Goal: Task Accomplishment & Management: Manage account settings

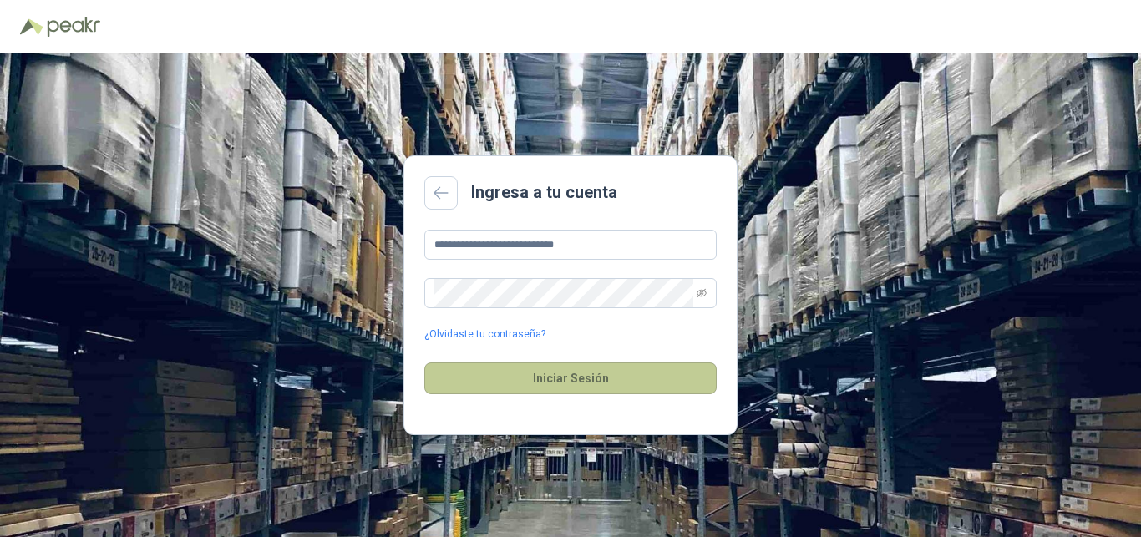
click at [597, 379] on button "Iniciar Sesión" at bounding box center [570, 379] width 292 height 32
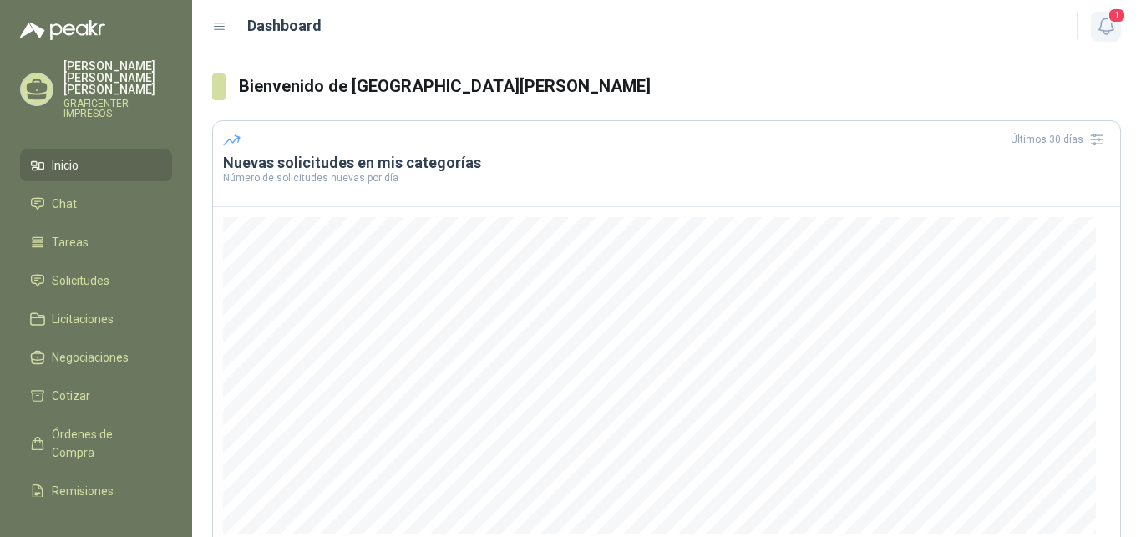
click at [1116, 8] on span "1" at bounding box center [1117, 16] width 18 height 16
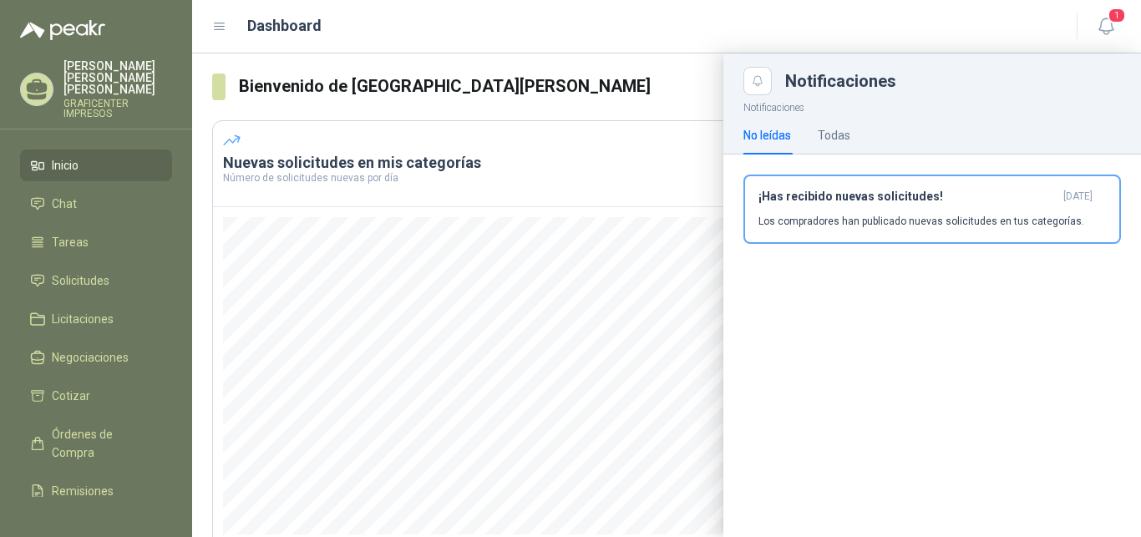
click at [999, 255] on div "¡Has recibido nuevas solicitudes! [DATE] Los compradores han publicado nuevas s…" at bounding box center [933, 216] width 418 height 123
click at [86, 311] on span "Licitaciones" at bounding box center [83, 319] width 62 height 18
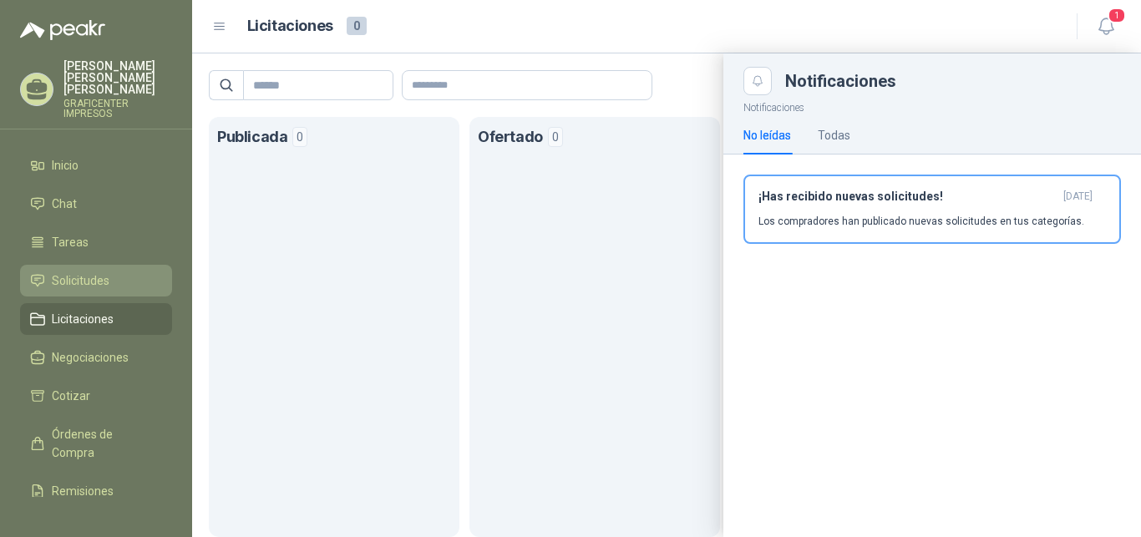
click at [95, 272] on span "Solicitudes" at bounding box center [81, 281] width 58 height 18
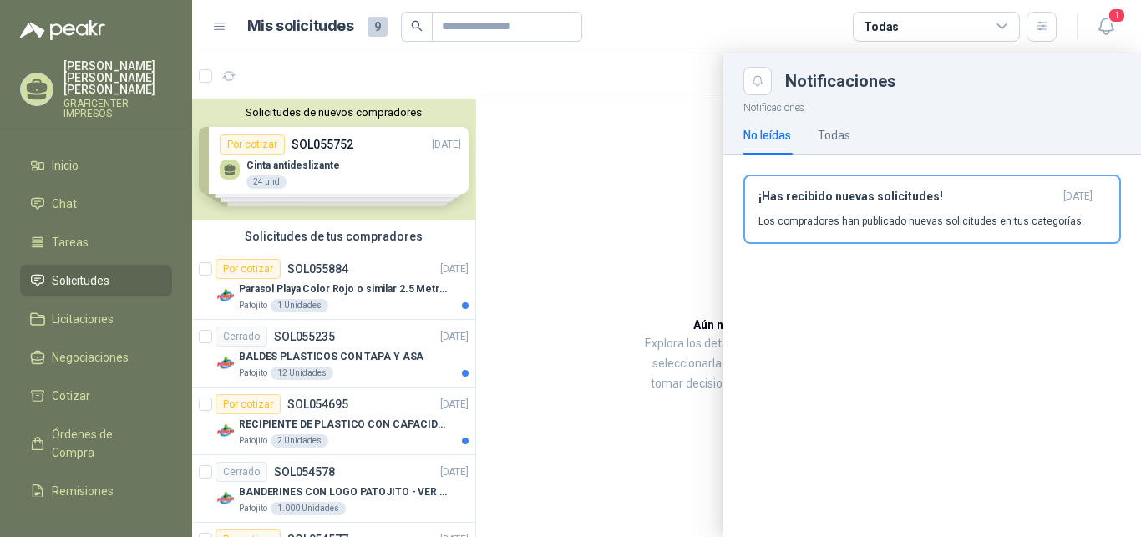
drag, startPoint x: 466, startPoint y: 233, endPoint x: 466, endPoint y: 270, distance: 36.8
click at [466, 270] on div at bounding box center [666, 295] width 949 height 484
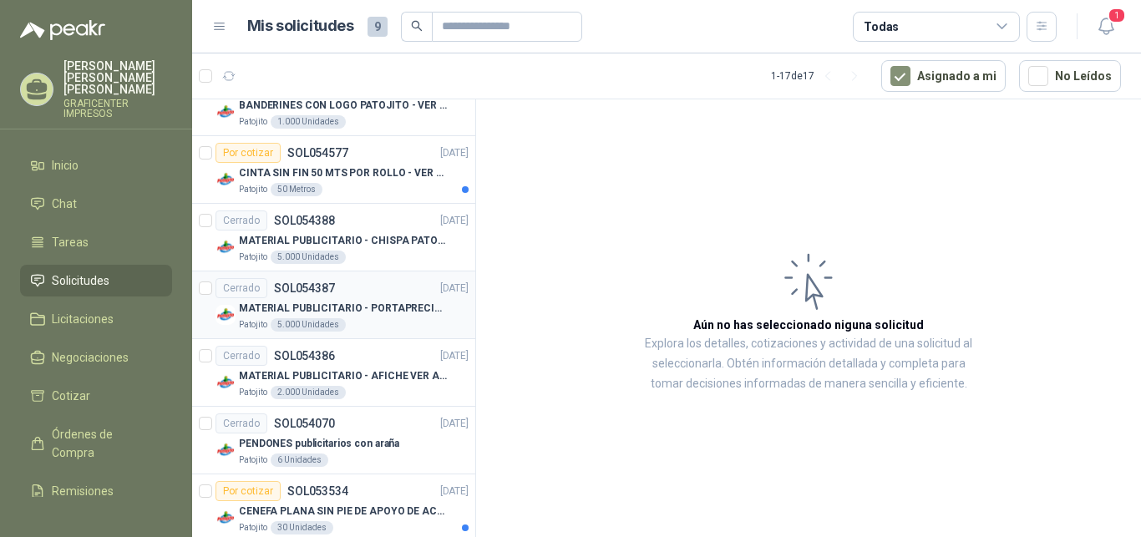
scroll to position [426, 0]
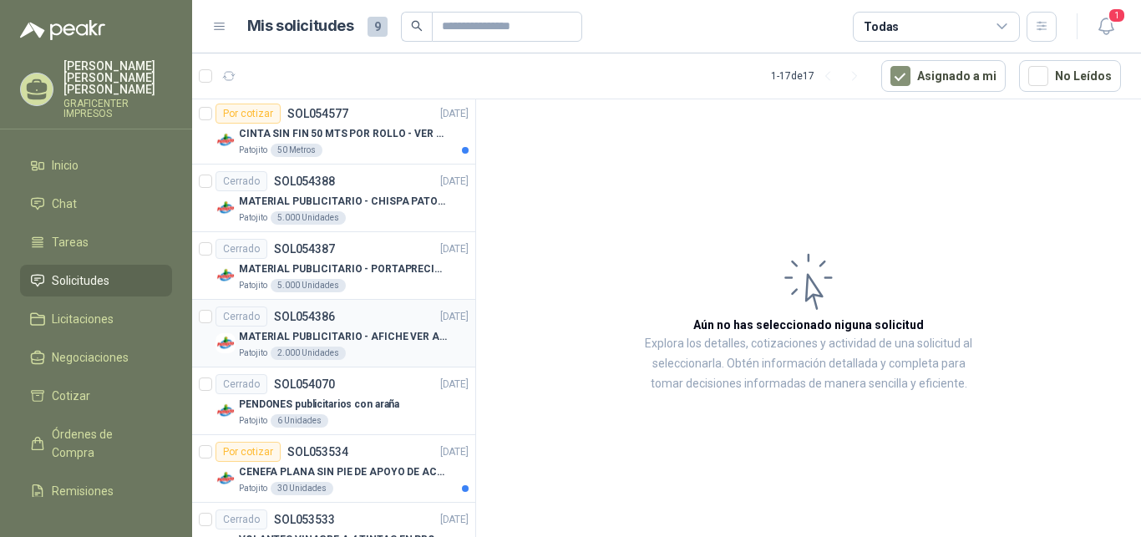
click at [323, 333] on p "MATERIAL PUBLICITARIO - AFICHE VER ADJUNTO" at bounding box center [343, 337] width 208 height 16
click at [248, 343] on p "MATERIAL PUBLICITARIO - AFICHE VER ADJUNTO" at bounding box center [343, 337] width 208 height 16
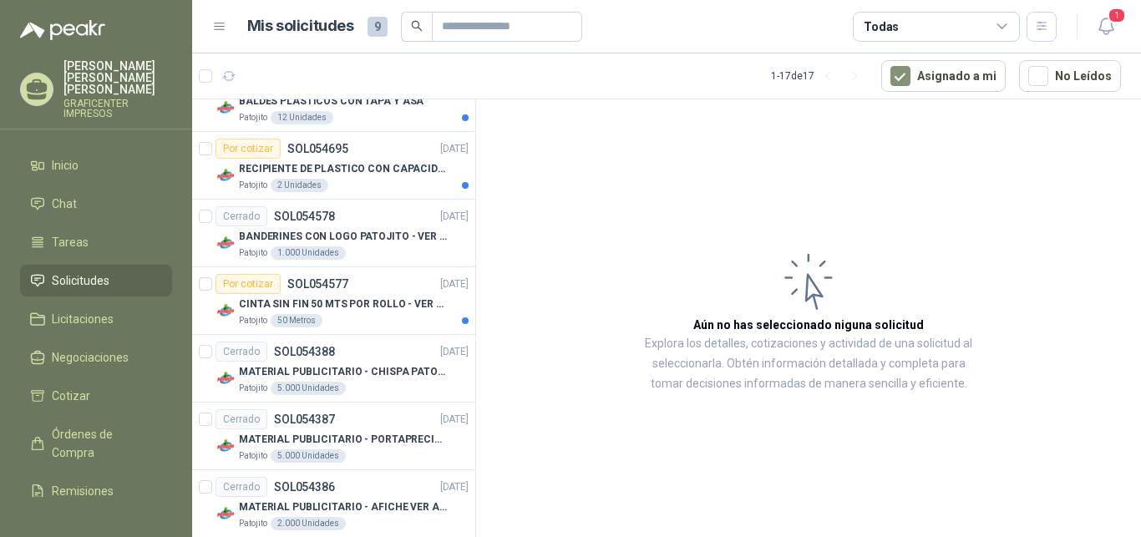
scroll to position [341, 0]
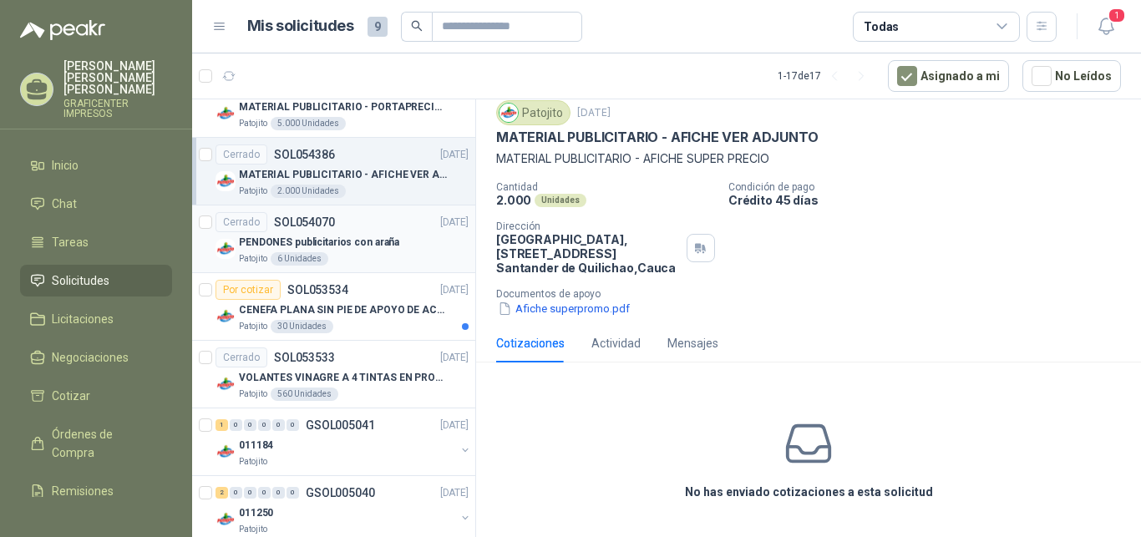
scroll to position [597, 0]
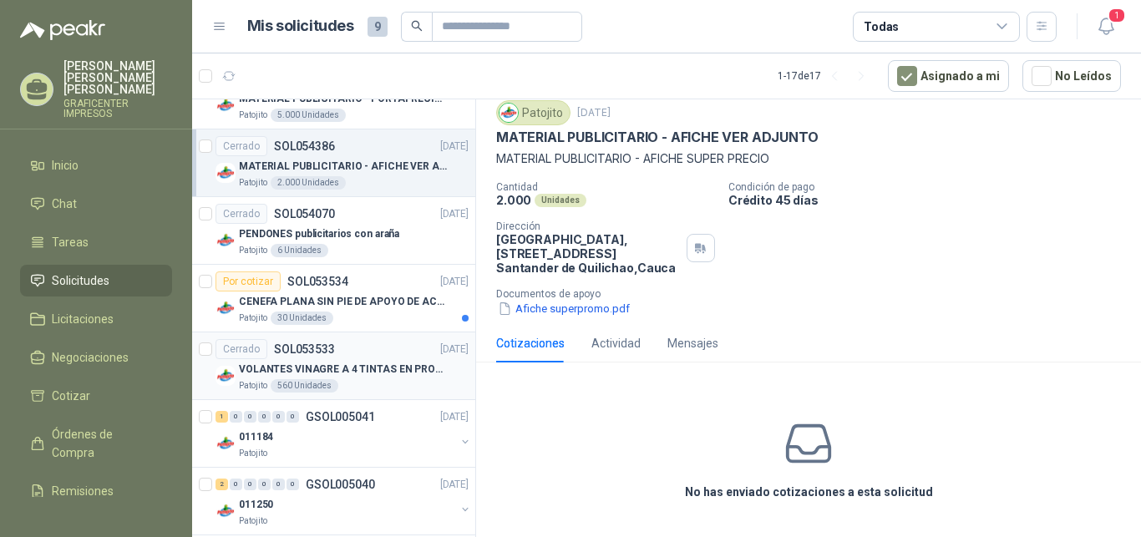
click at [317, 369] on p "VOLANTES VINAGRE A 4 TINTAS EN PROPALCOTE VER ARCHIVO ADJUNTO" at bounding box center [343, 370] width 208 height 16
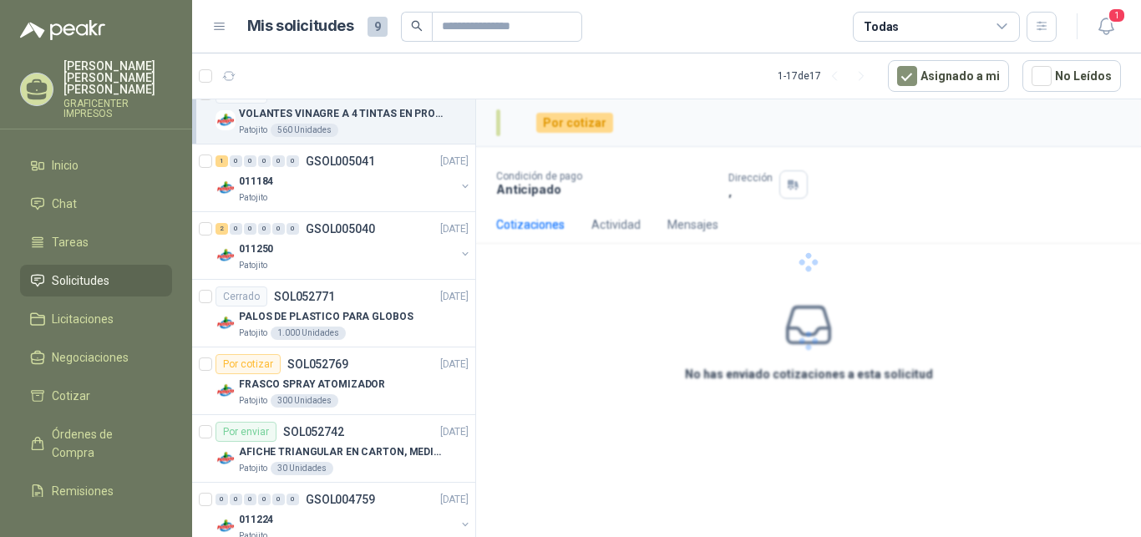
scroll to position [852, 0]
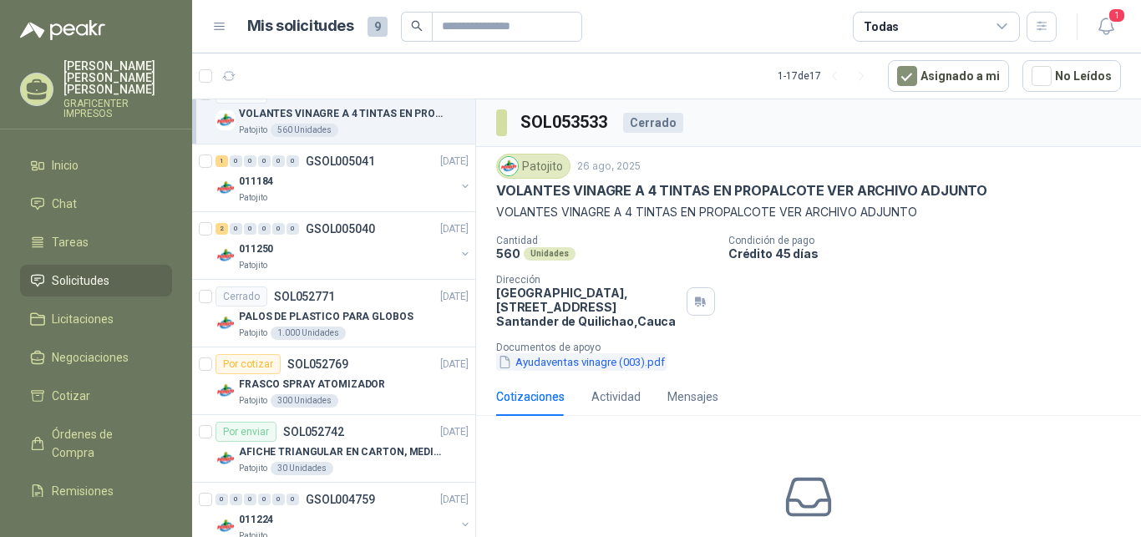
click at [563, 363] on button "Ayudaventas vinagre (003).pdf" at bounding box center [581, 362] width 170 height 18
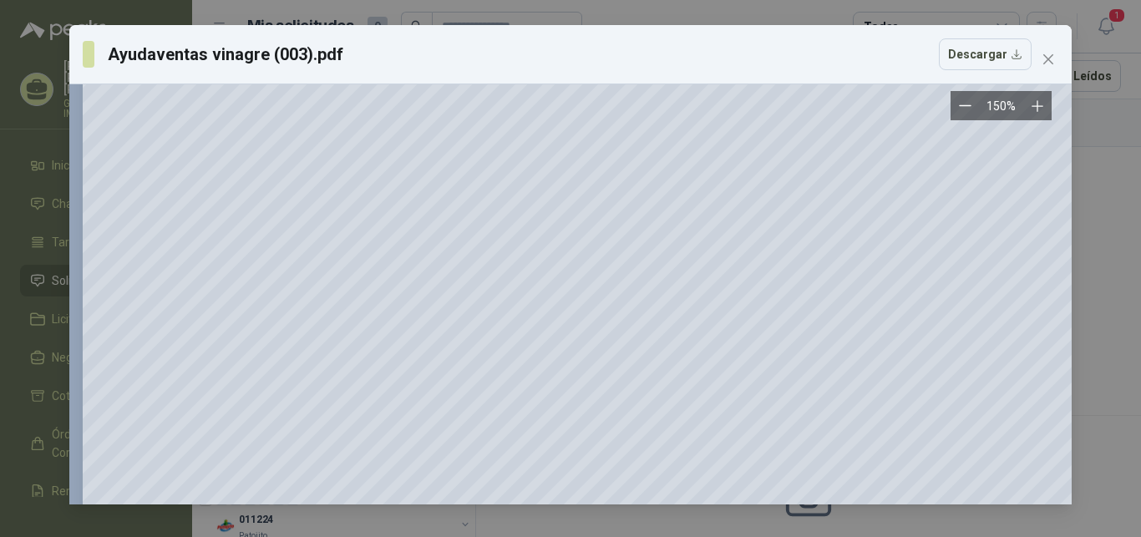
scroll to position [689, 0]
click at [1049, 57] on icon "close" at bounding box center [1048, 59] width 13 height 13
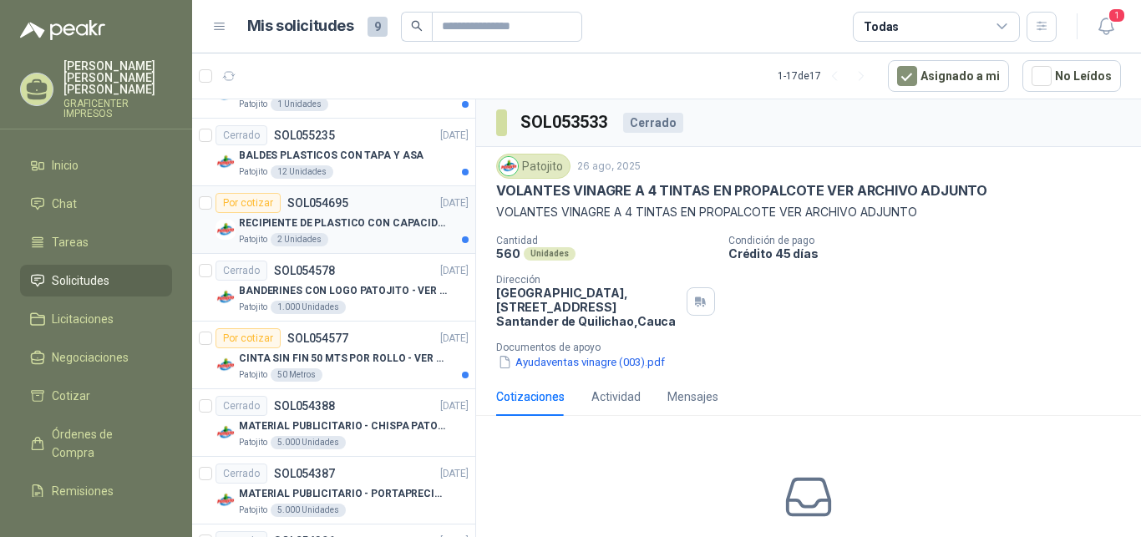
scroll to position [0, 0]
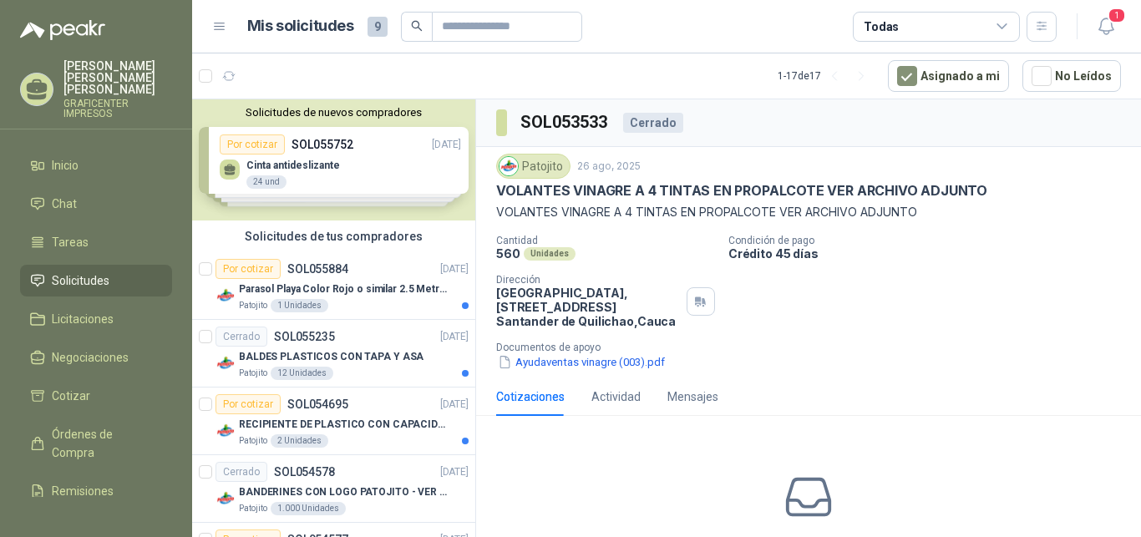
click at [305, 177] on div "Solicitudes de nuevos compradores Por cotizar SOL055752 [DATE] Cinta antidesliz…" at bounding box center [333, 159] width 283 height 121
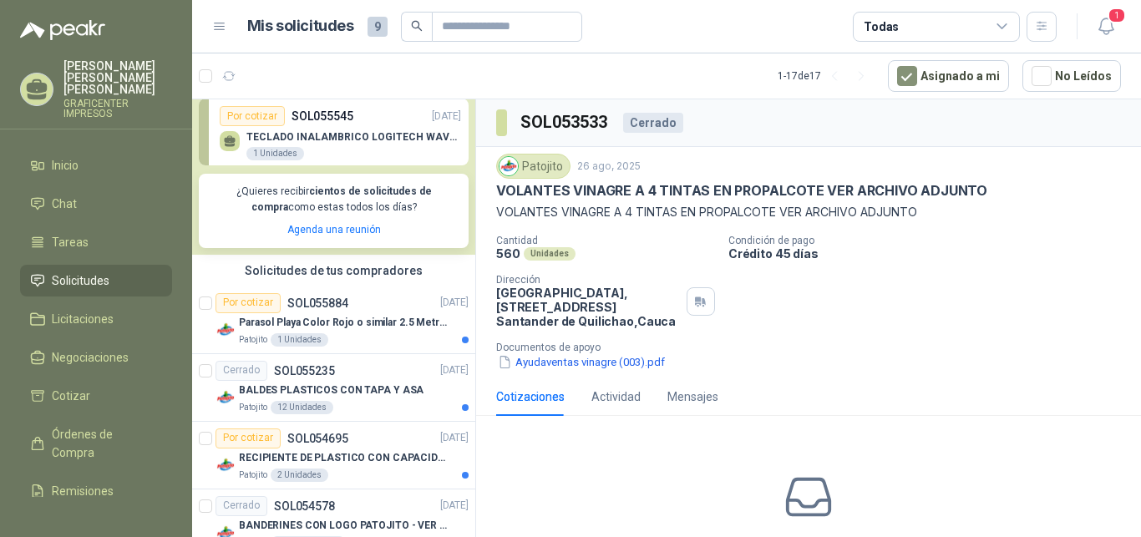
scroll to position [256, 0]
click at [448, 260] on div "Solicitudes de tus compradores" at bounding box center [333, 269] width 283 height 32
click at [446, 234] on div "¿Quieres recibir cientos de solicitudes de compra como estas todos los días? Ag…" at bounding box center [334, 209] width 270 height 74
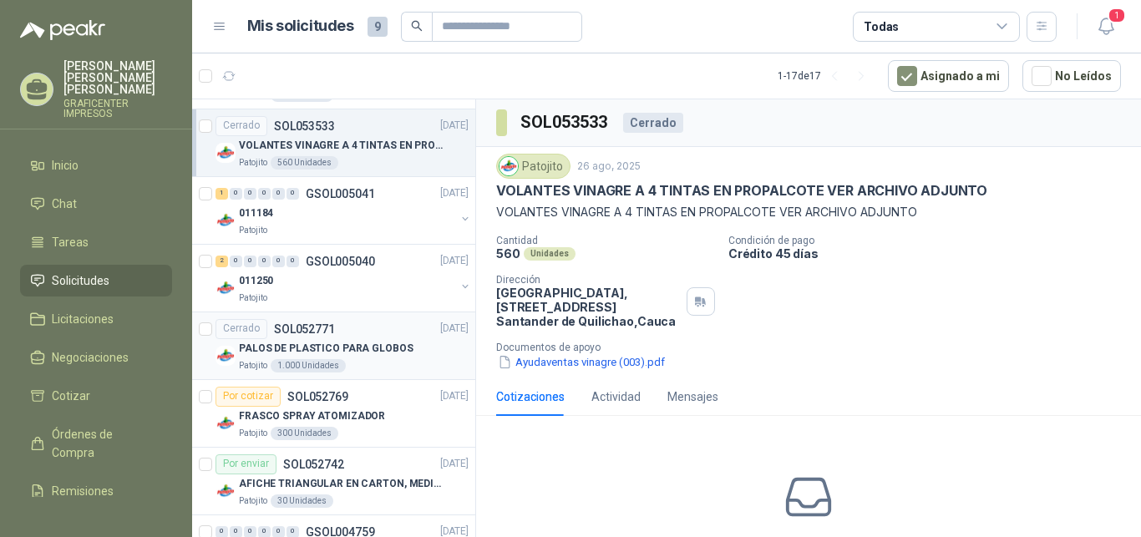
scroll to position [1172, 0]
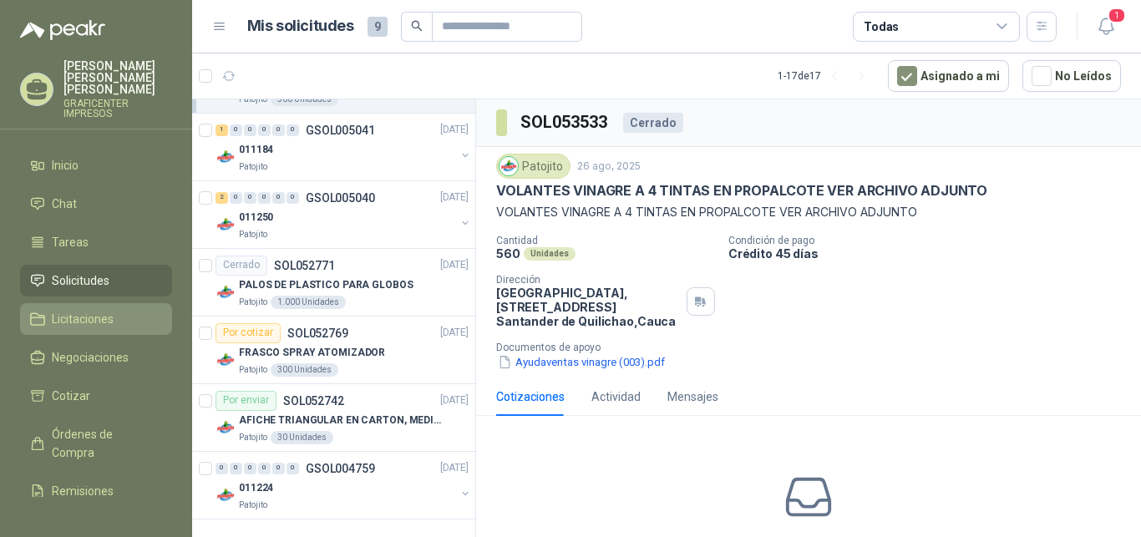
click at [89, 310] on span "Licitaciones" at bounding box center [83, 319] width 62 height 18
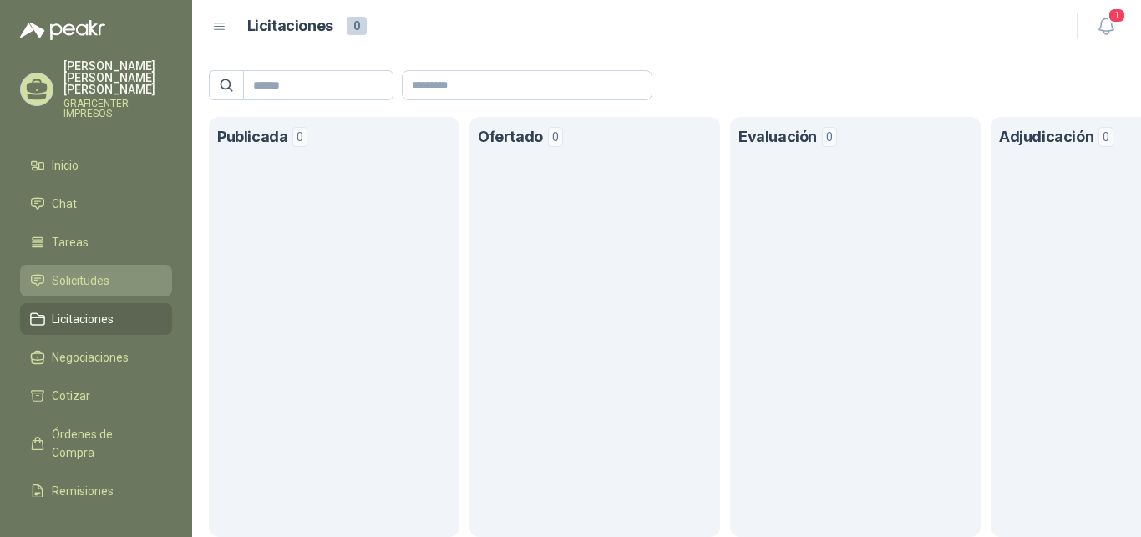
click at [82, 272] on span "Solicitudes" at bounding box center [81, 281] width 58 height 18
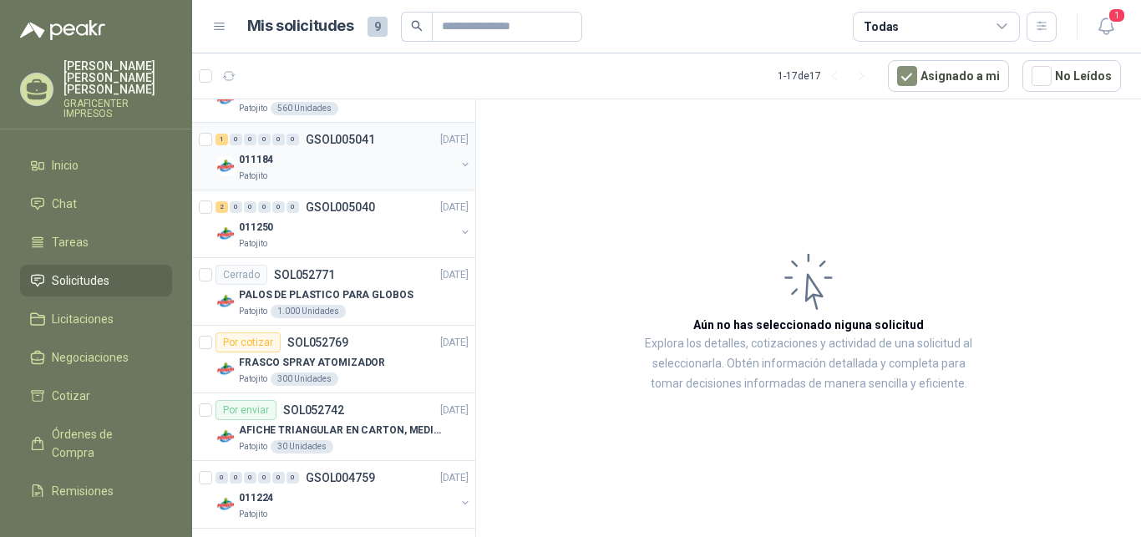
scroll to position [883, 0]
